Goal: Information Seeking & Learning: Check status

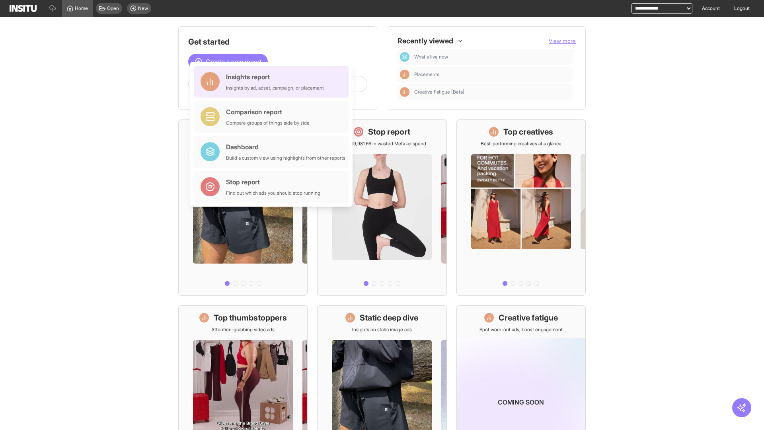
click at [273, 82] on div "Insights report Insights by ad, adset, campaign, or placement" at bounding box center [275, 81] width 98 height 19
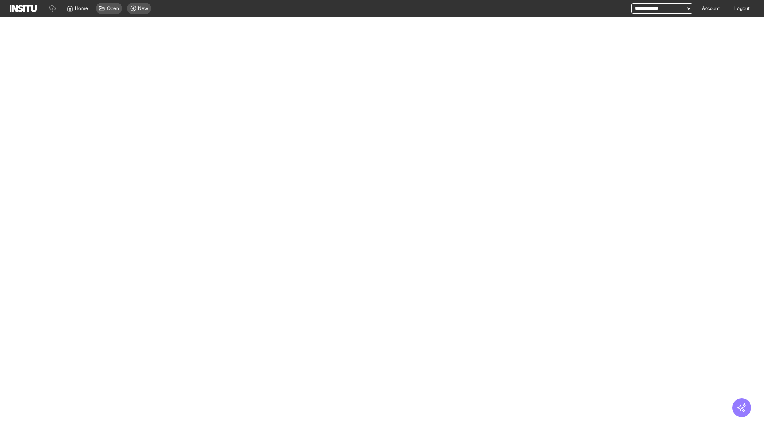
select select "**"
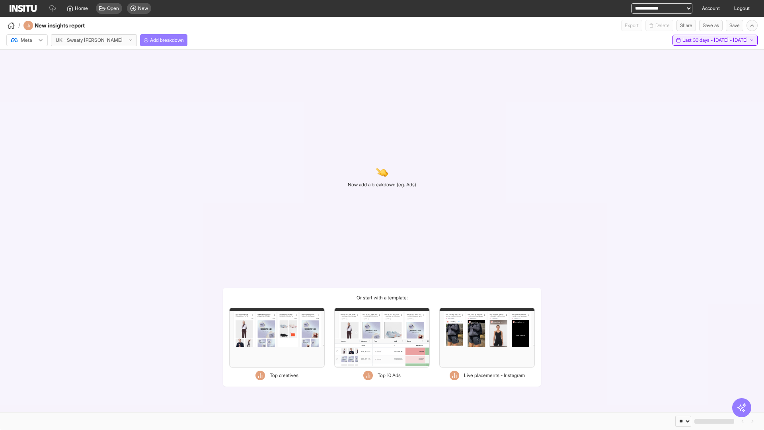
click at [697, 40] on span "Last 30 days - [DATE] - [DATE]" at bounding box center [714, 40] width 65 height 6
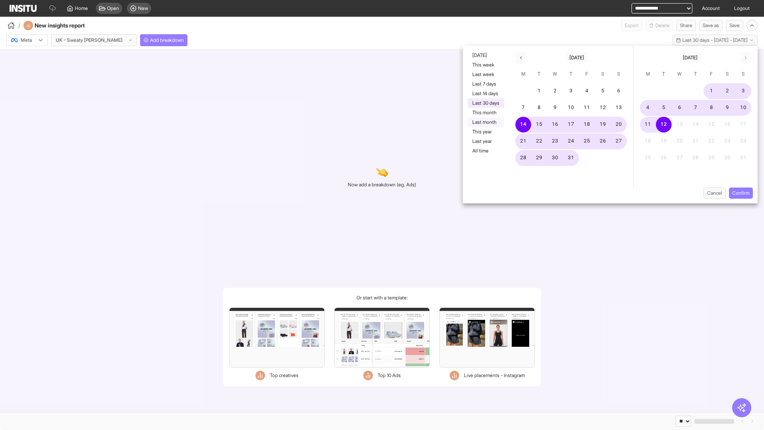
click at [485, 122] on button "Last month" at bounding box center [485, 122] width 37 height 10
